Goal: Task Accomplishment & Management: Use online tool/utility

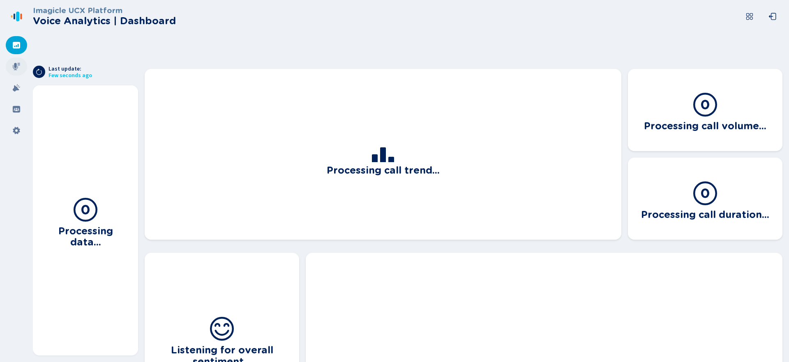
click at [12, 64] on icon at bounding box center [16, 66] width 8 height 8
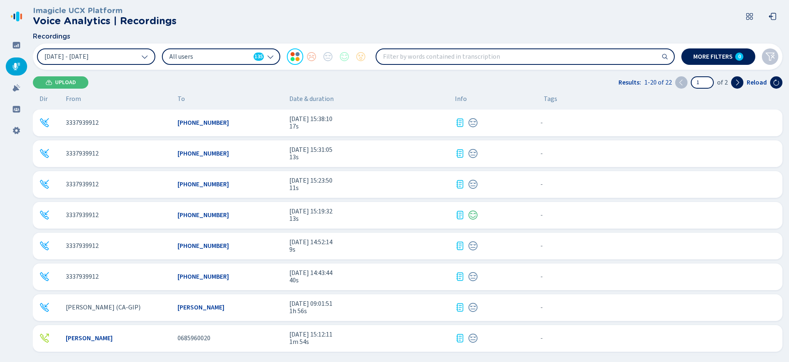
click at [270, 126] on div "[PHONE_NUMBER]" at bounding box center [230, 122] width 105 height 7
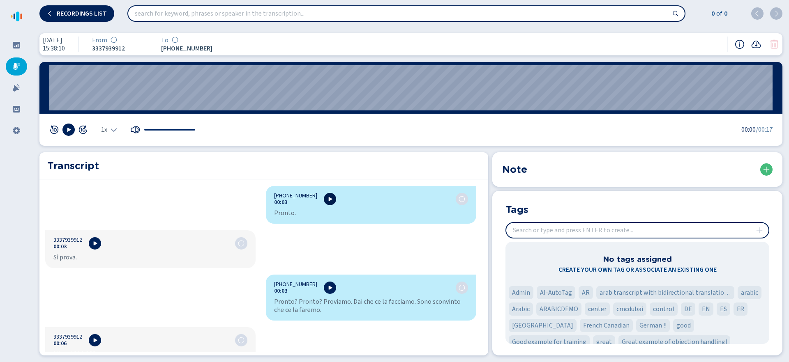
click at [327, 197] on icon at bounding box center [330, 199] width 7 height 7
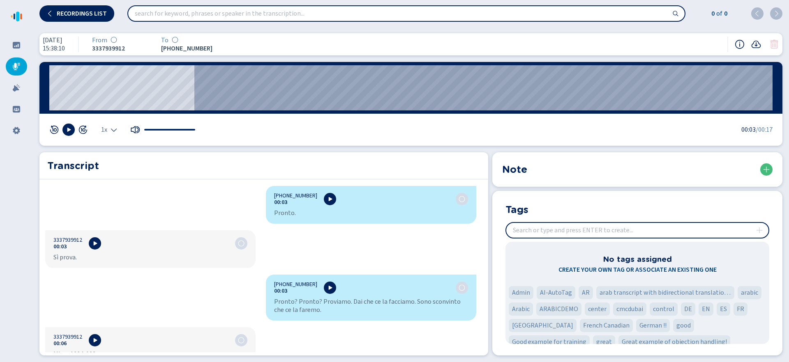
click at [71, 136] on div at bounding box center [68, 130] width 39 height 12
click at [66, 124] on div at bounding box center [68, 130] width 39 height 12
click at [74, 128] on button at bounding box center [68, 130] width 12 height 12
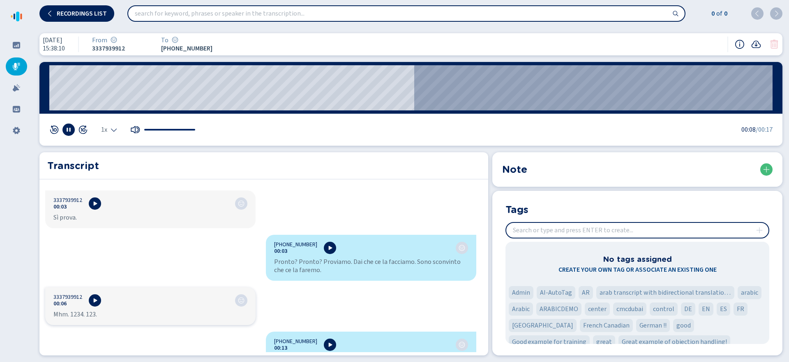
scroll to position [57, 0]
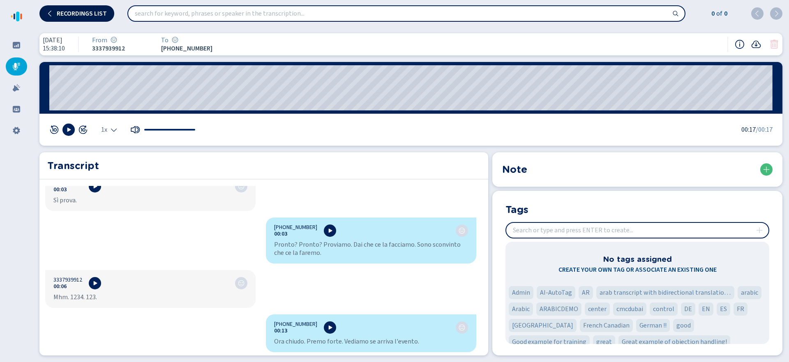
click at [81, 18] on button "Recordings list" at bounding box center [76, 13] width 75 height 16
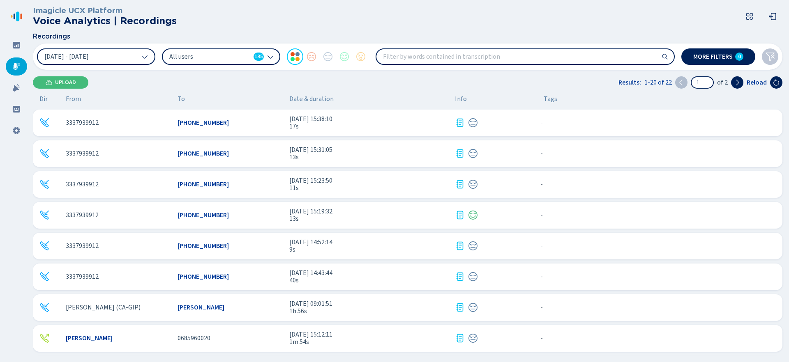
click at [409, 165] on div "3337939912 [PHONE_NUMBER] [DATE] 15:31:05 13s - {{hiddenTagsCount}} more" at bounding box center [407, 154] width 749 height 27
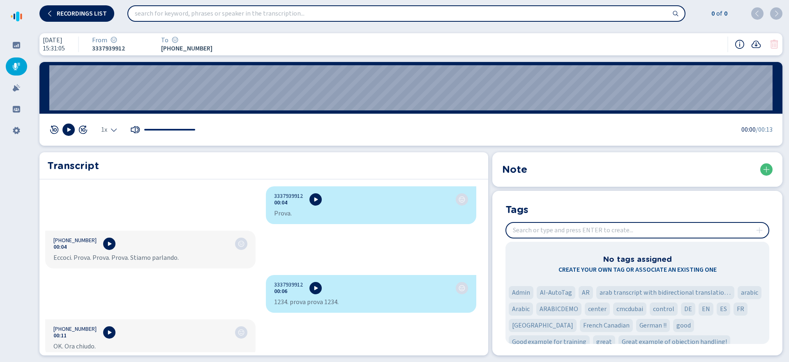
scroll to position [93, 0]
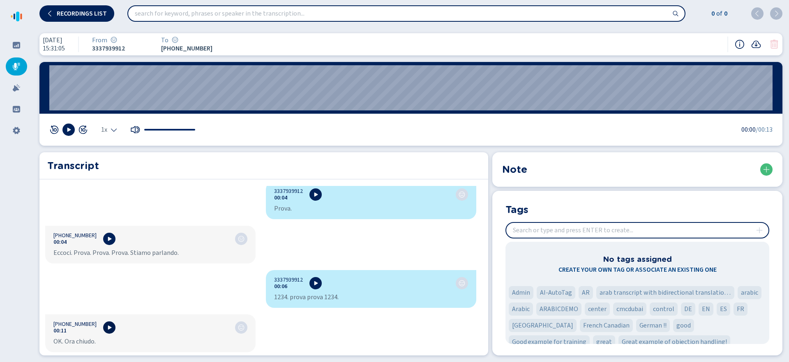
click at [106, 330] on icon at bounding box center [109, 328] width 7 height 7
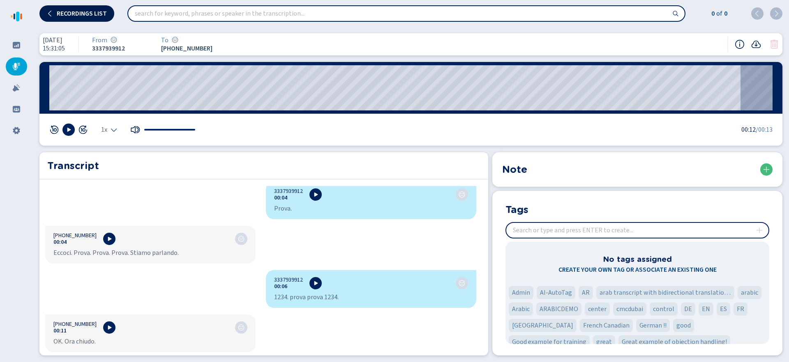
click at [76, 16] on span "Recordings list" at bounding box center [82, 13] width 50 height 7
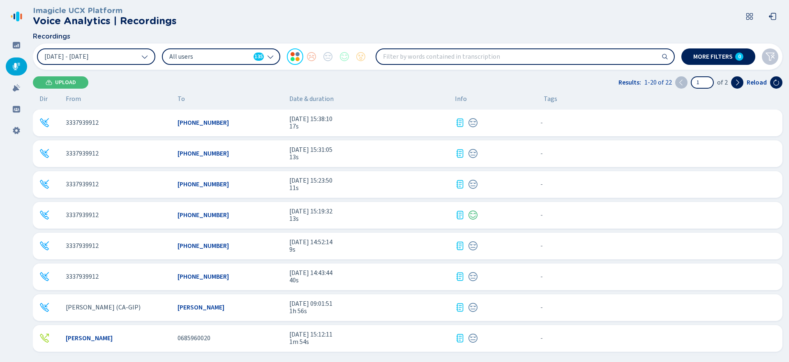
click at [388, 219] on span "13s" at bounding box center [368, 218] width 159 height 7
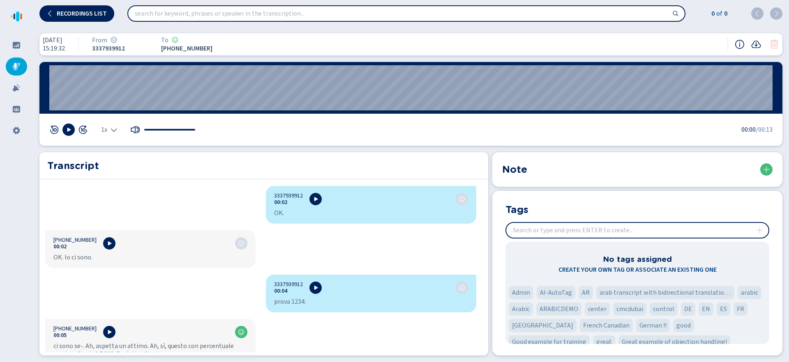
scroll to position [57, 0]
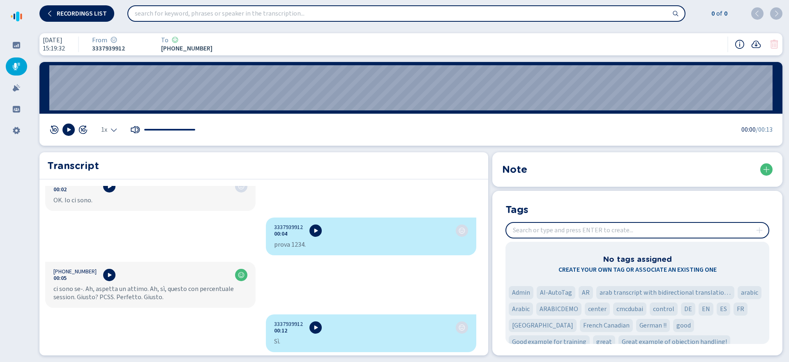
click at [99, 270] on div "[PHONE_NUMBER]:05" at bounding box center [150, 275] width 194 height 13
click at [103, 270] on button at bounding box center [109, 275] width 12 height 12
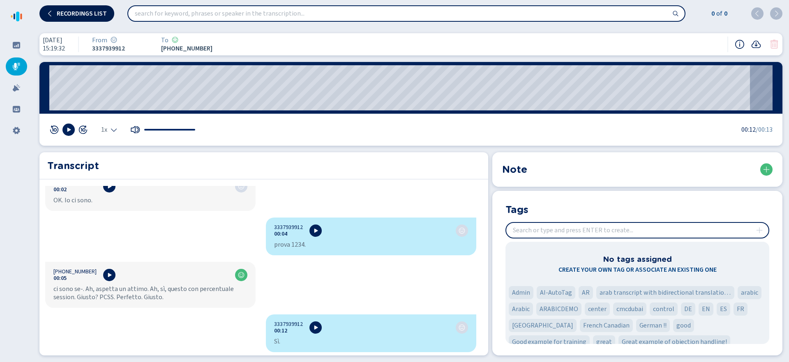
click at [90, 16] on span "Recordings list" at bounding box center [82, 13] width 50 height 7
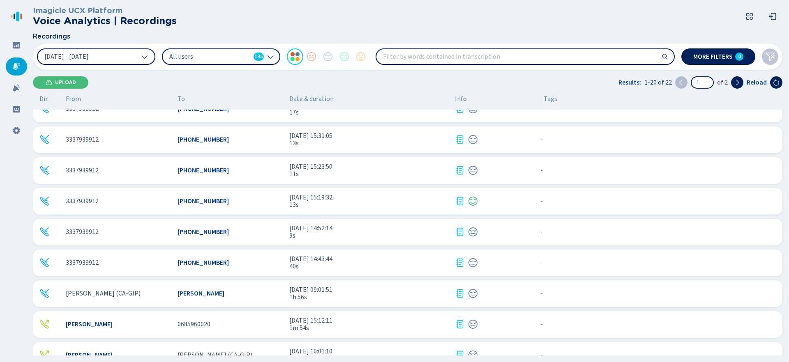
scroll to position [68, 0]
